Goal: Obtain resource: Download file/media

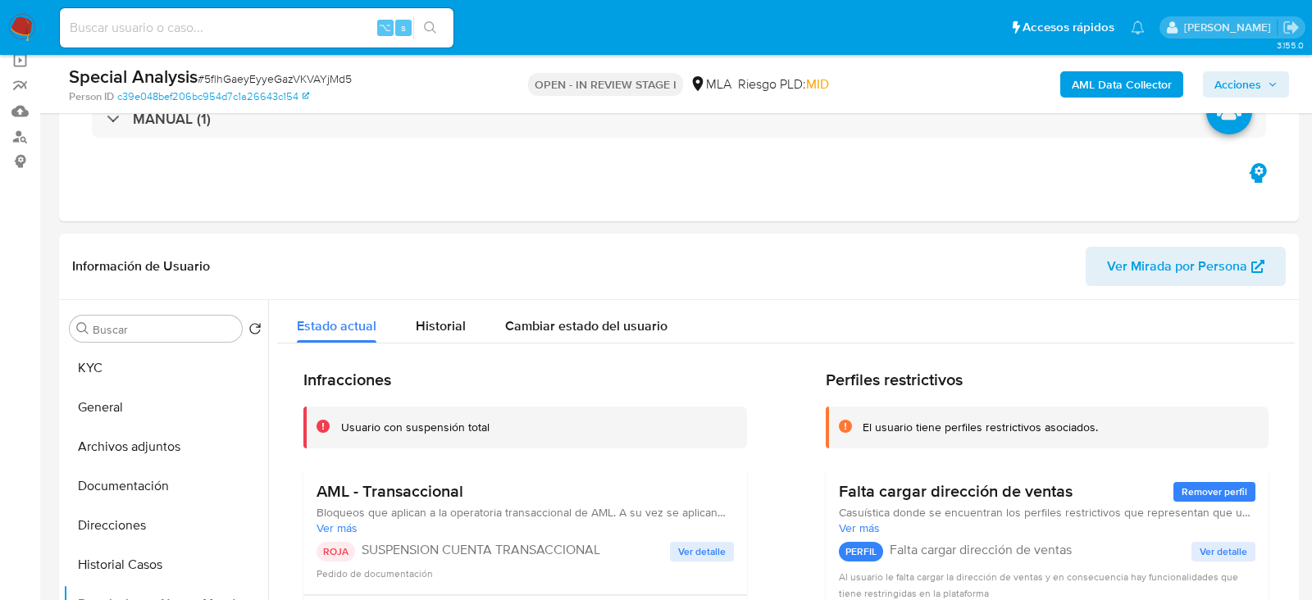
scroll to position [80, 0]
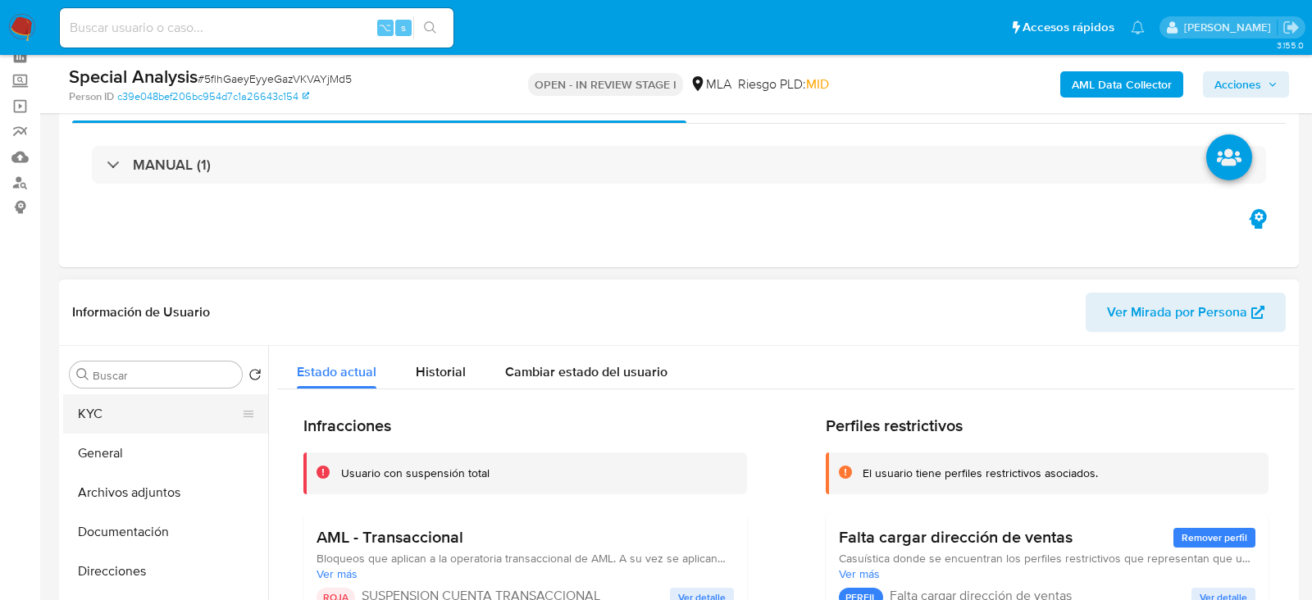
click at [140, 399] on button "KYC" at bounding box center [159, 413] width 192 height 39
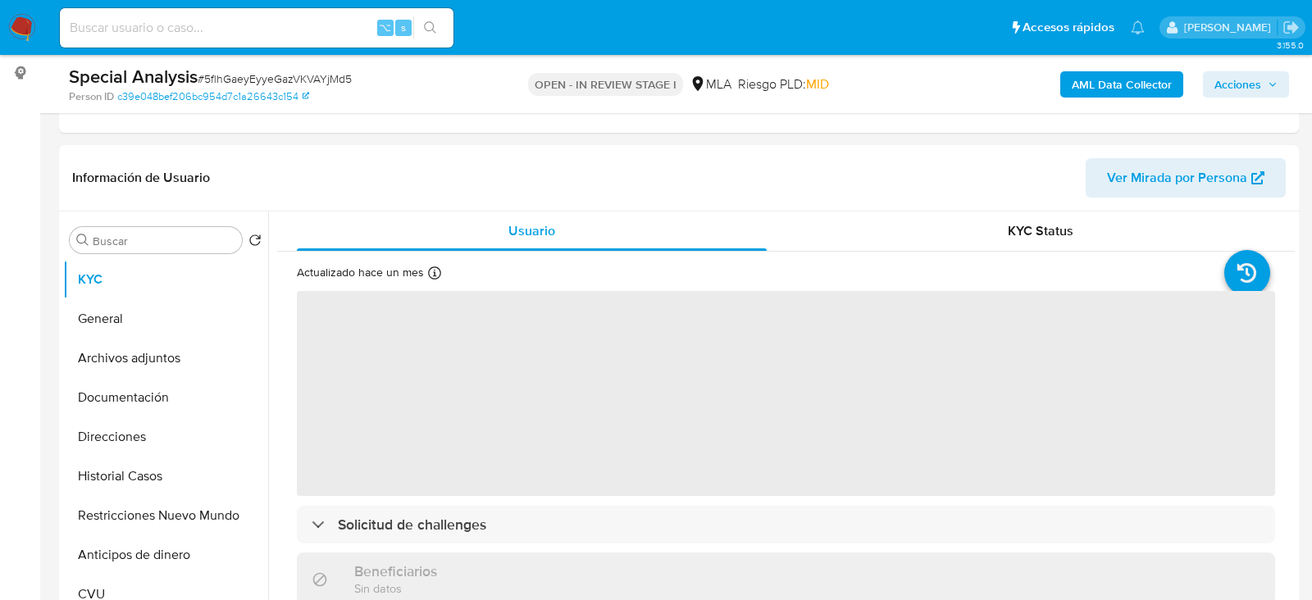
scroll to position [257, 0]
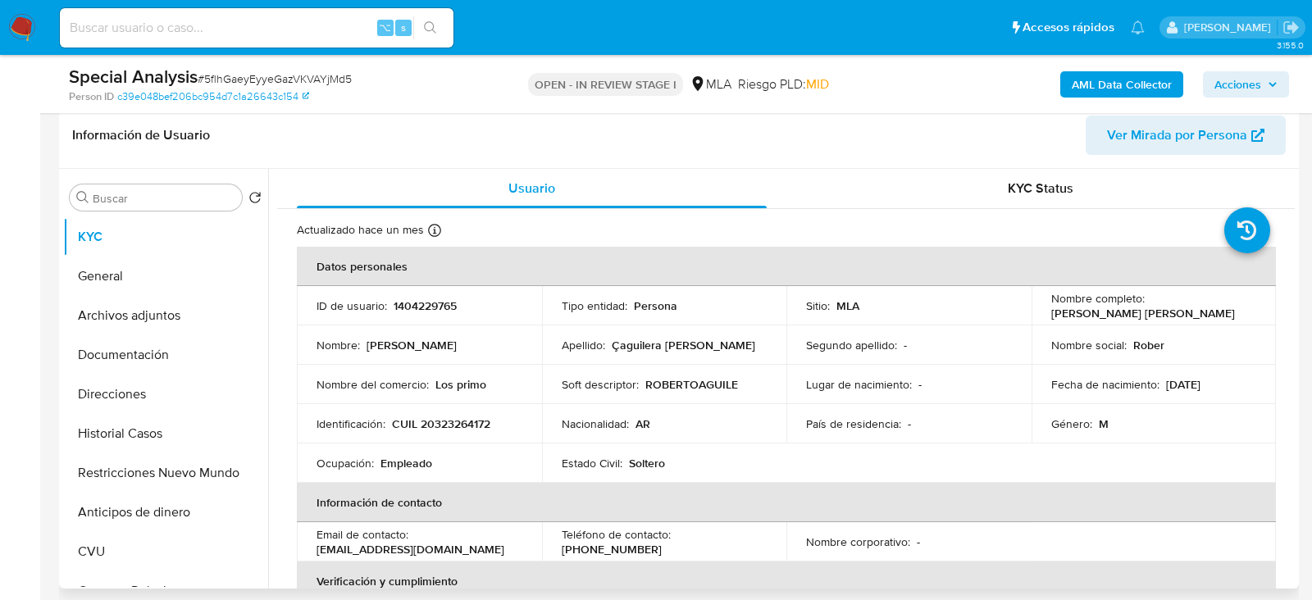
click at [446, 425] on p "CUIL 20323264172" at bounding box center [441, 424] width 98 height 15
copy p "20323264172"
click at [458, 286] on td "ID de usuario : 1404229765" at bounding box center [419, 305] width 245 height 39
click at [452, 292] on td "ID de usuario : 1404229765" at bounding box center [419, 305] width 245 height 39
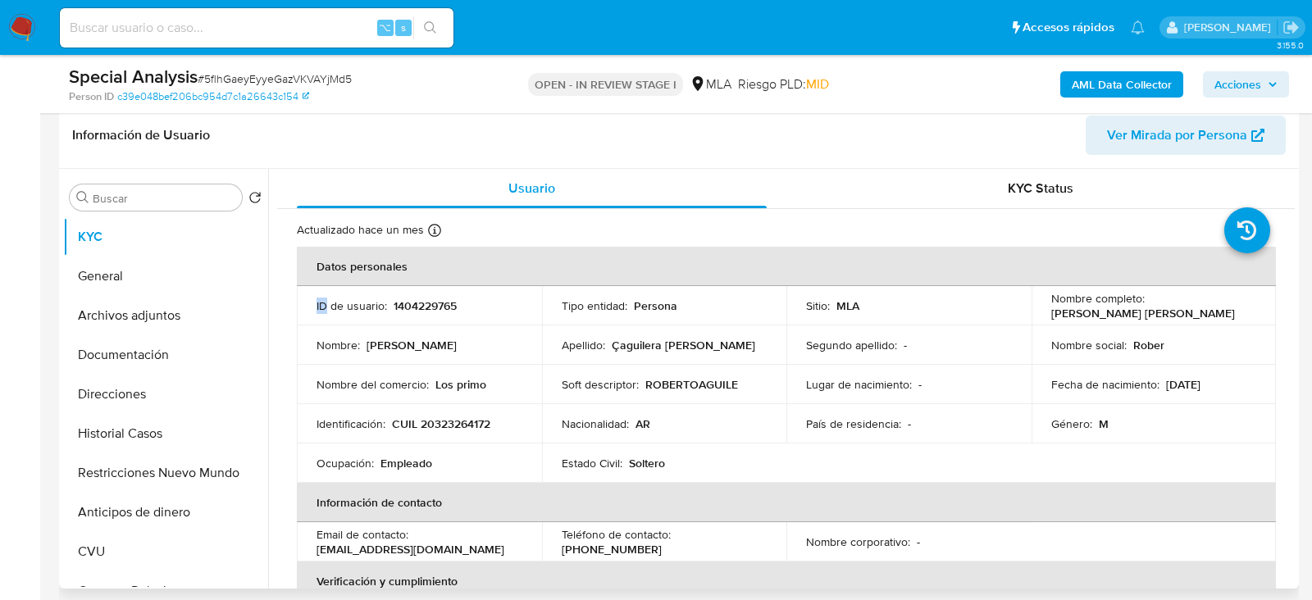
click at [452, 292] on td "ID de usuario : 1404229765" at bounding box center [419, 305] width 245 height 39
click at [452, 298] on p "1404229765" at bounding box center [425, 305] width 63 height 15
copy p "1404229765"
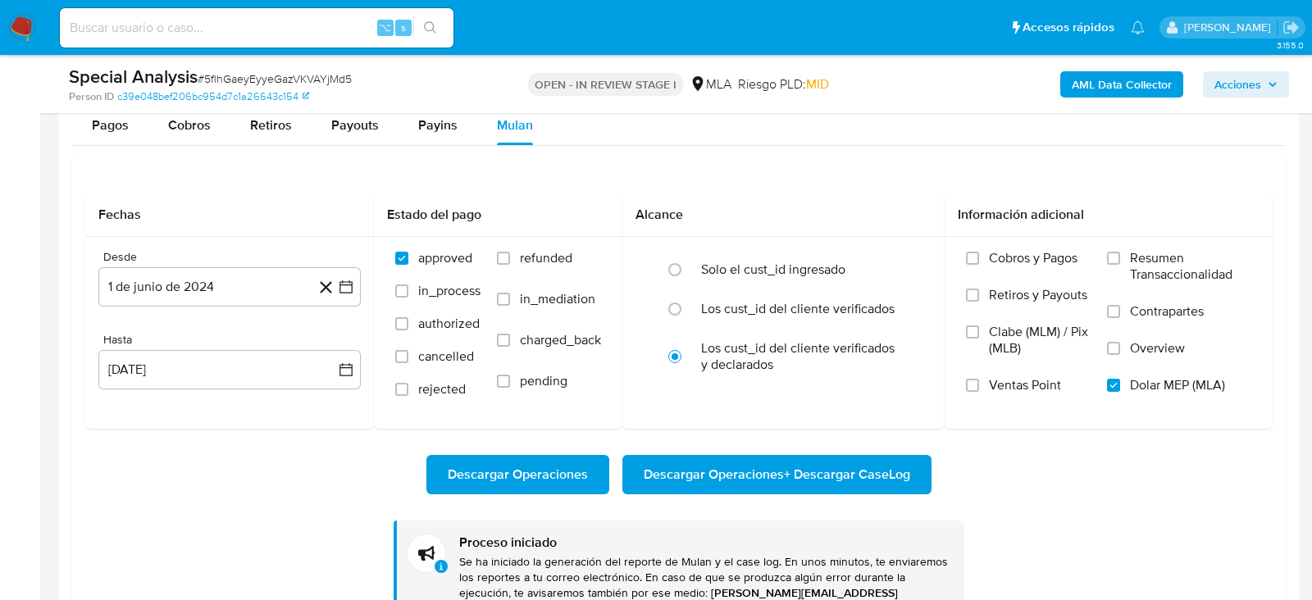
scroll to position [1843, 0]
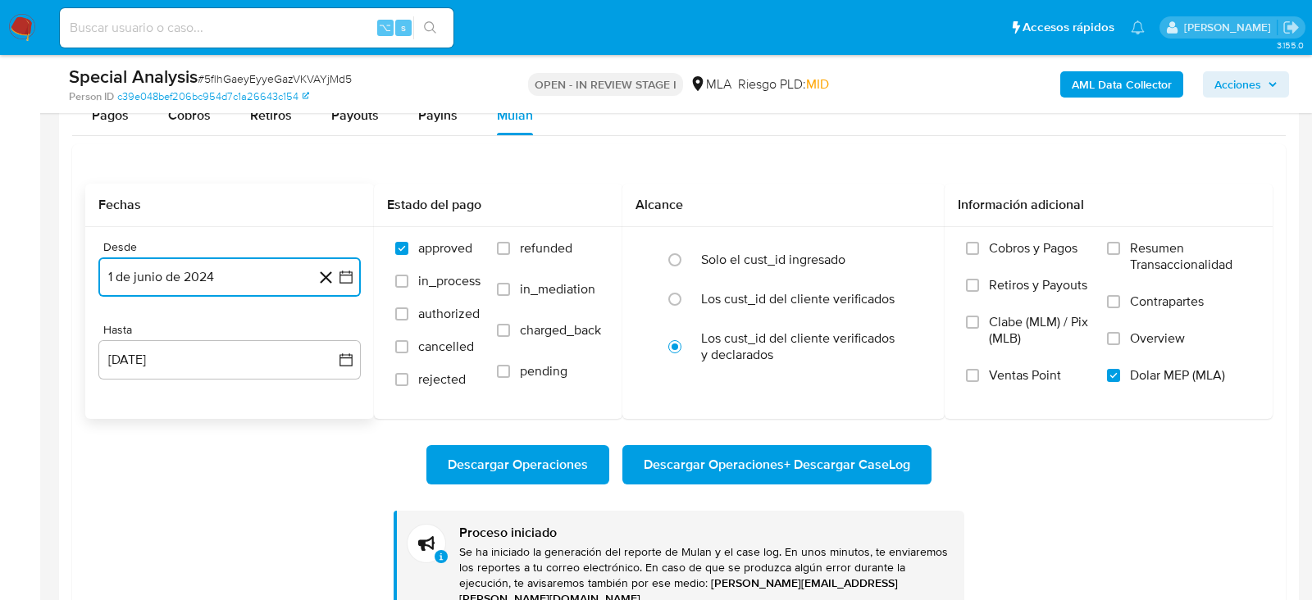
click at [237, 276] on button "1 de junio de 2024" at bounding box center [229, 276] width 262 height 39
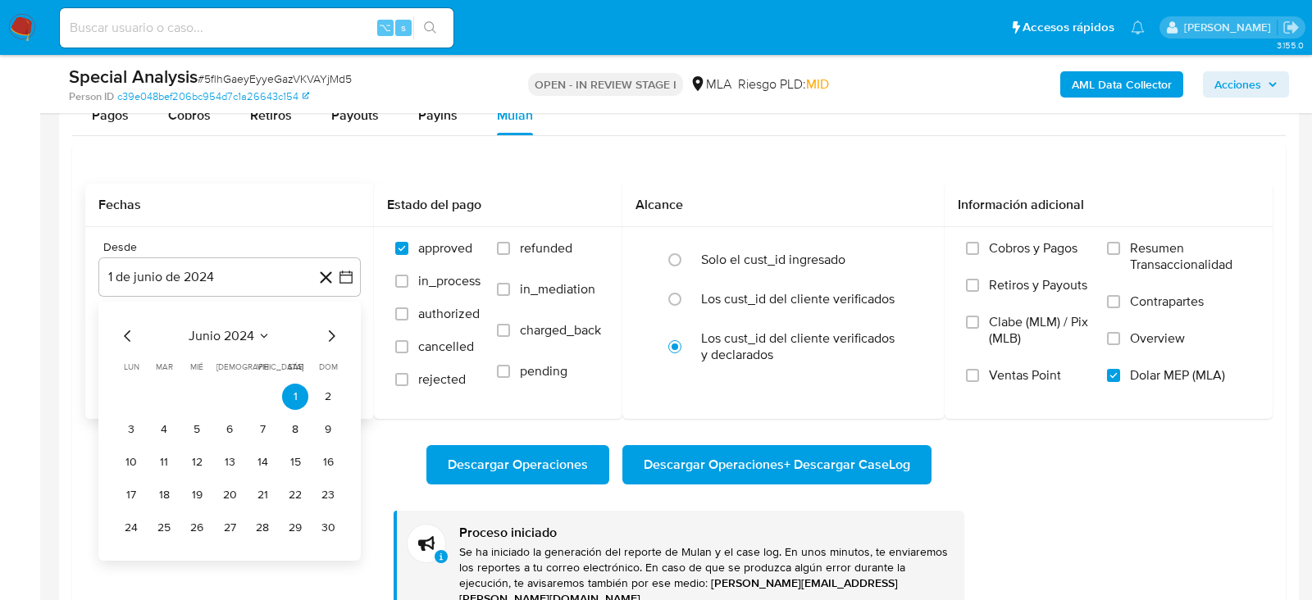
click at [330, 335] on icon "Mes siguiente" at bounding box center [332, 335] width 7 height 11
click at [228, 389] on button "1" at bounding box center [229, 397] width 26 height 26
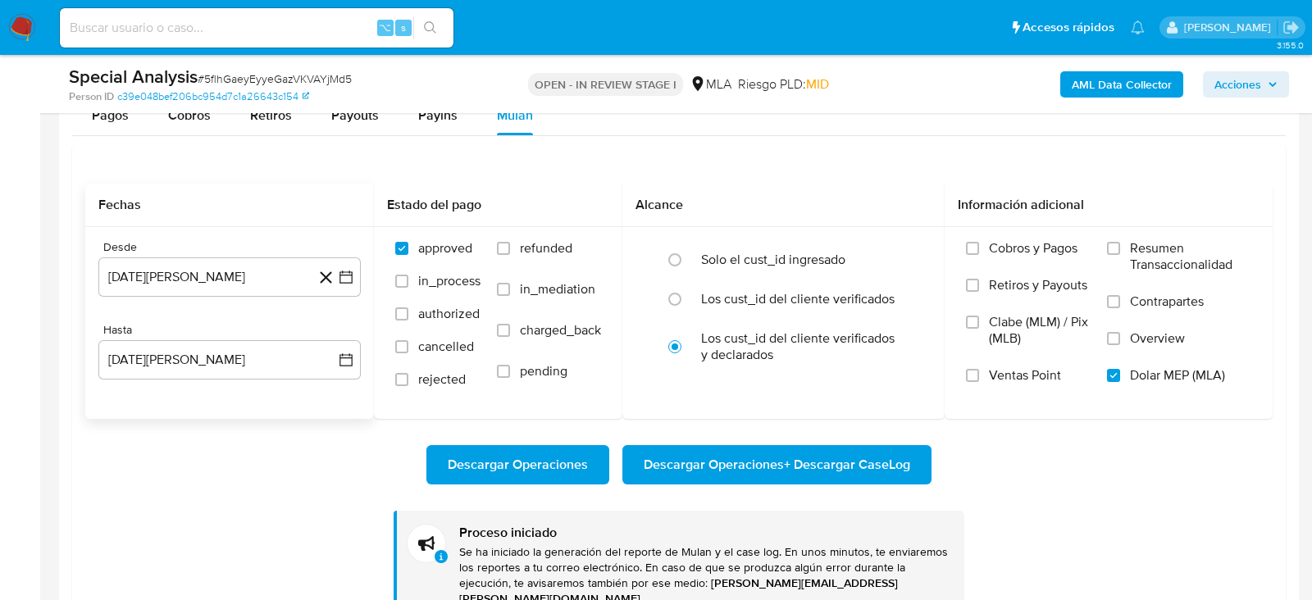
click at [235, 426] on div "Descargar Operaciones Descargar Operaciones + Descargar CaseLog Proceso iniciad…" at bounding box center [678, 519] width 1187 height 201
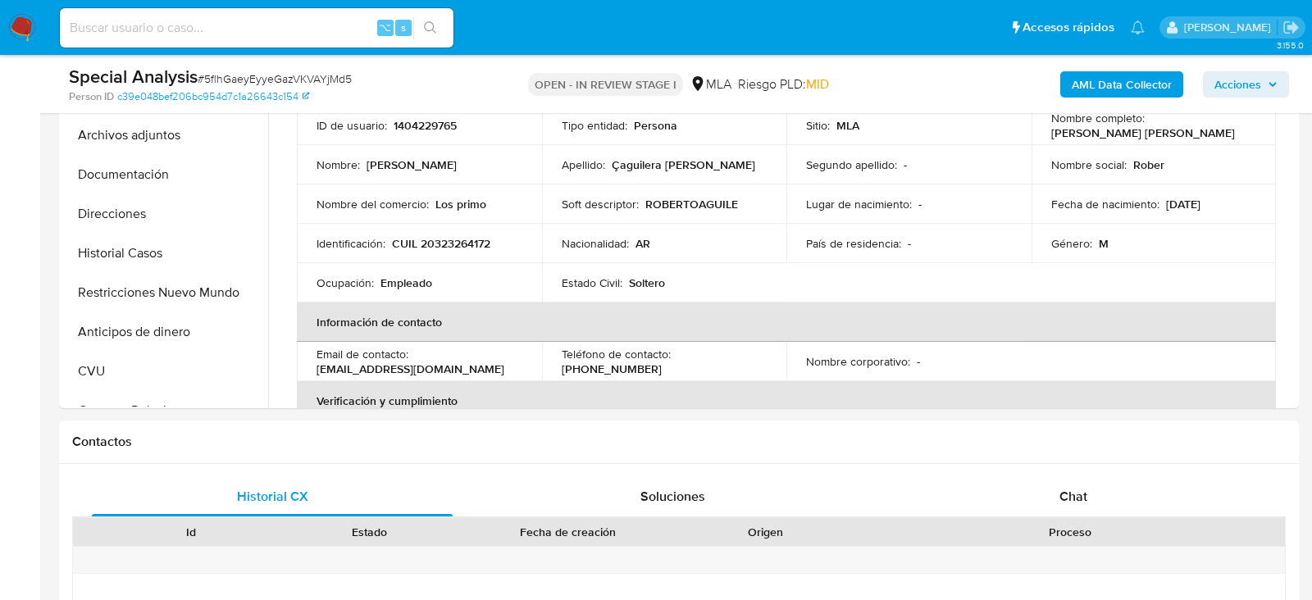
scroll to position [422, 0]
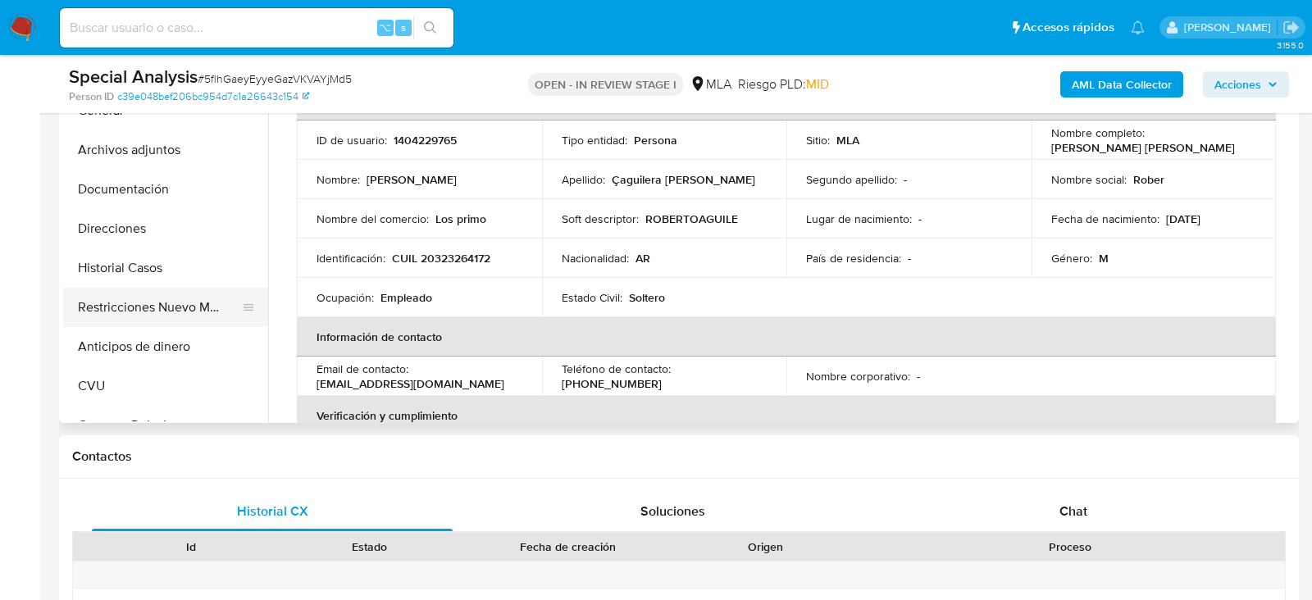
click at [96, 310] on button "Restricciones Nuevo Mundo" at bounding box center [159, 307] width 192 height 39
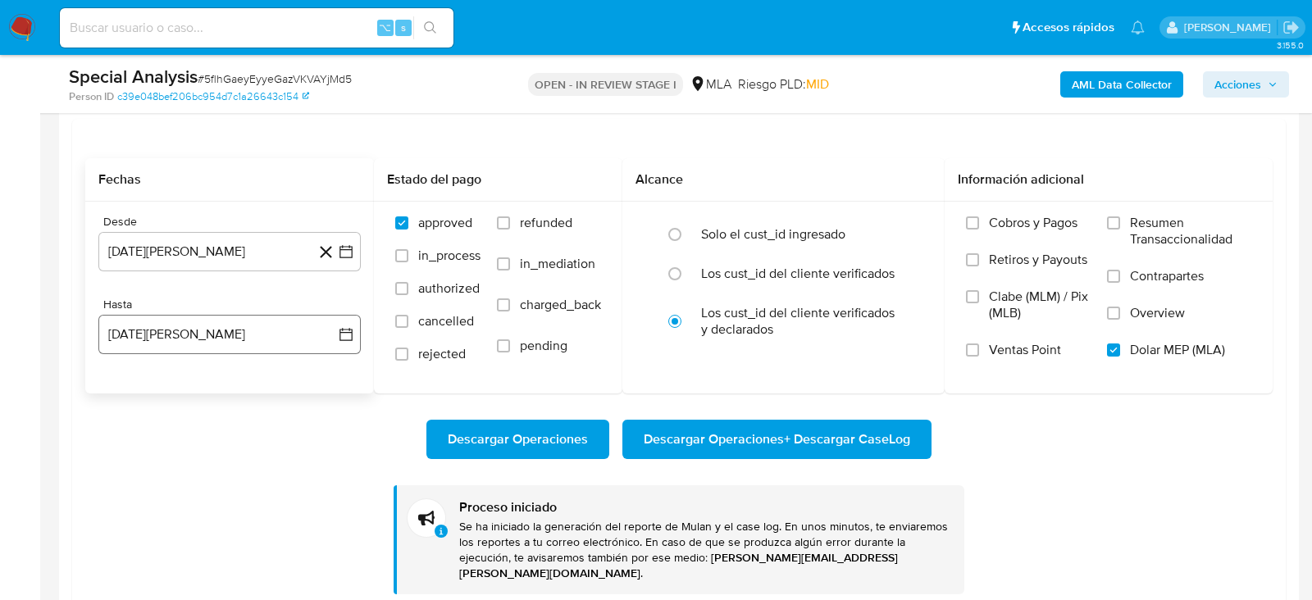
scroll to position [1864, 0]
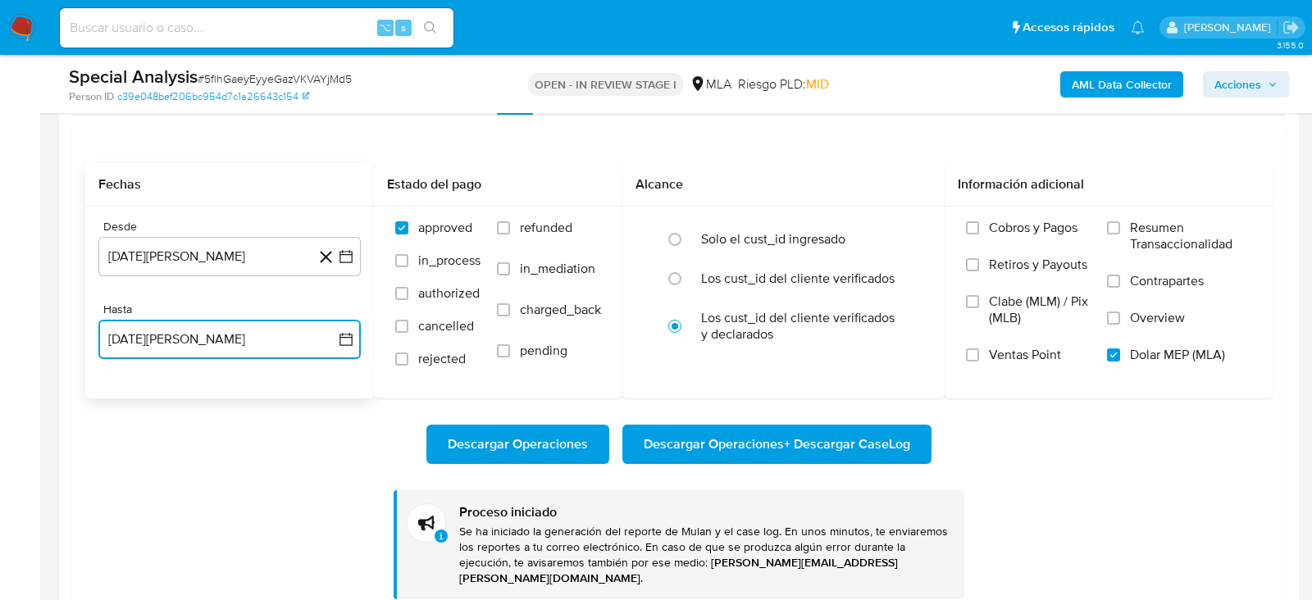
click at [135, 321] on button "[DATE][PERSON_NAME]" at bounding box center [229, 339] width 262 height 39
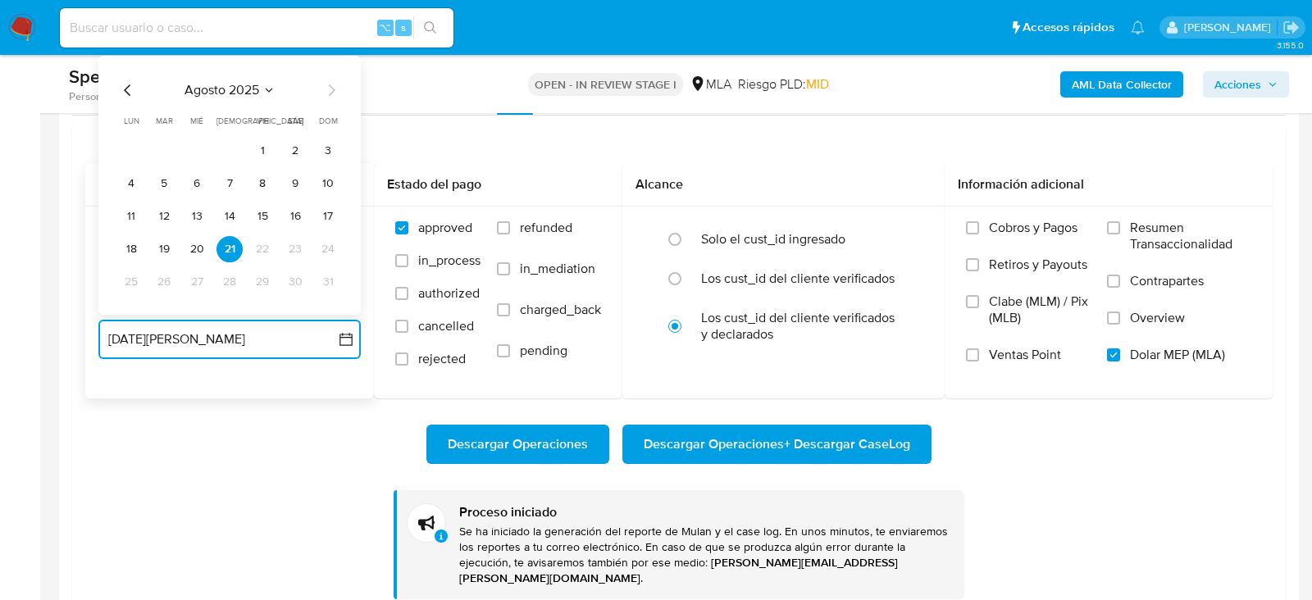
click at [129, 82] on icon "Mes anterior" at bounding box center [128, 90] width 20 height 20
click at [225, 173] on button "10" at bounding box center [229, 184] width 26 height 26
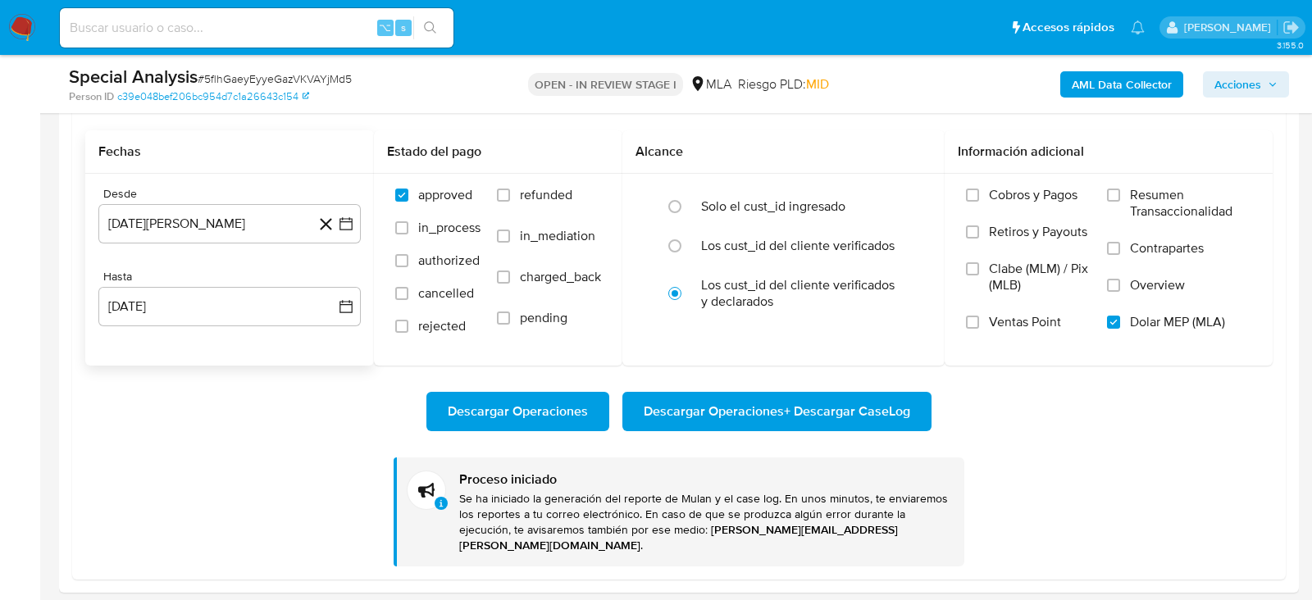
scroll to position [1898, 0]
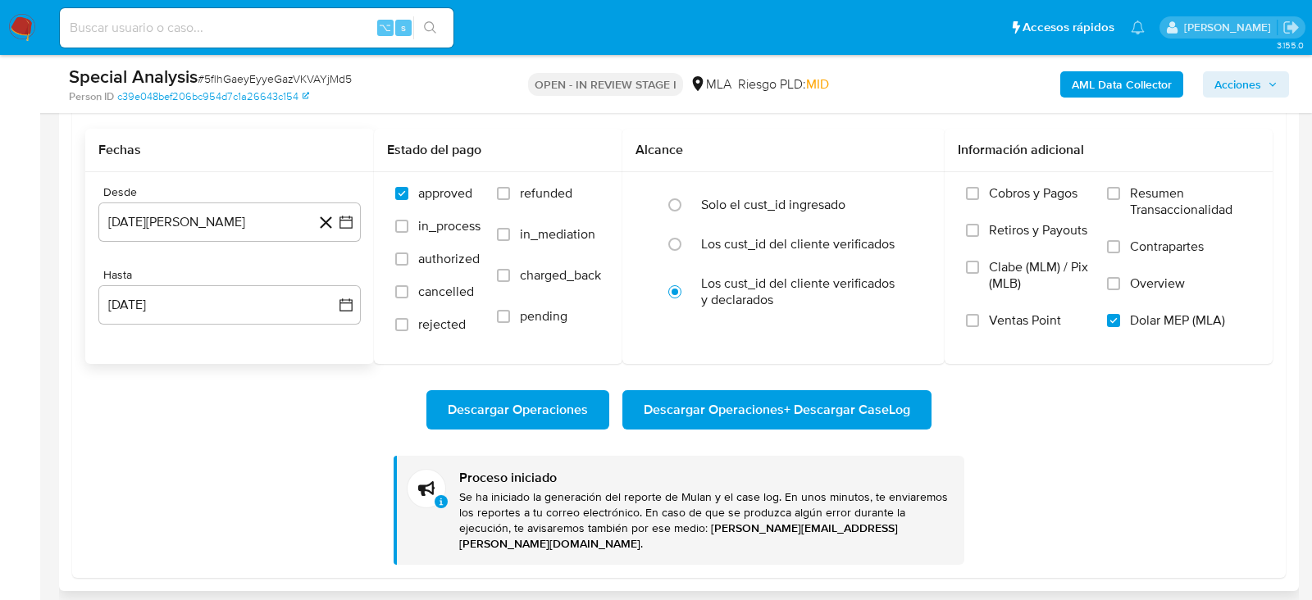
click at [831, 406] on span "Descargar Operaciones + Descargar CaseLog" at bounding box center [777, 410] width 266 height 36
